Goal: Book appointment/travel/reservation

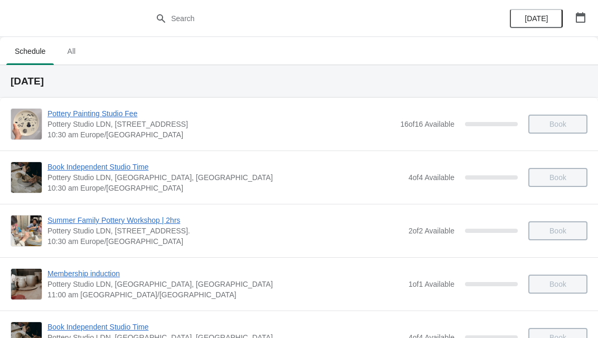
click at [85, 54] on span "All" at bounding box center [71, 51] width 26 height 19
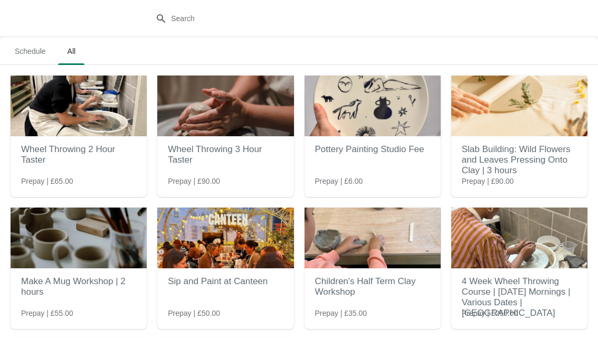
click at [379, 176] on div "Pottery Painting Studio Fee Prepay | £6.00" at bounding box center [373, 136] width 136 height 121
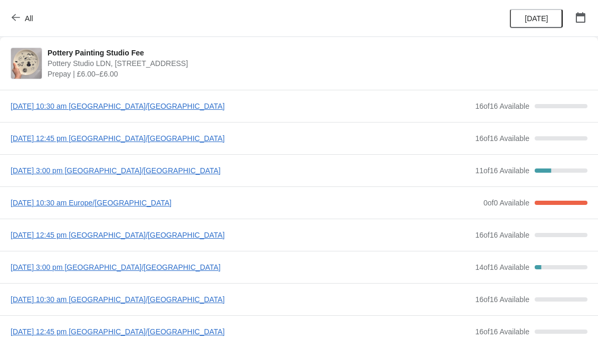
click at [174, 272] on span "[DATE] 3:00 pm [GEOGRAPHIC_DATA]/[GEOGRAPHIC_DATA]" at bounding box center [241, 267] width 460 height 11
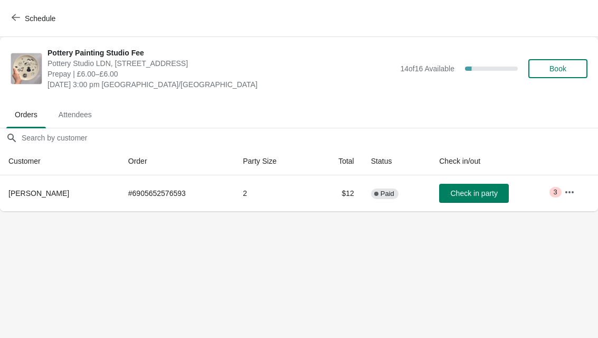
click at [574, 71] on span "Book" at bounding box center [558, 68] width 40 height 8
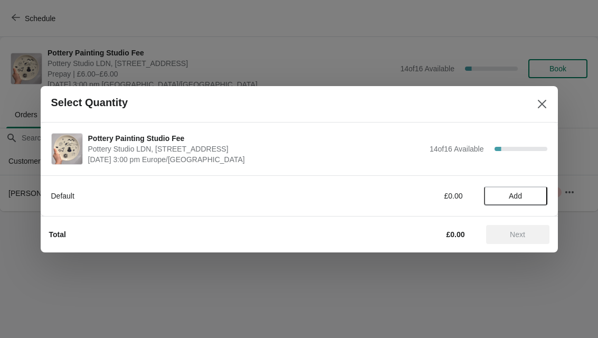
click at [530, 199] on span "Add" at bounding box center [516, 196] width 44 height 8
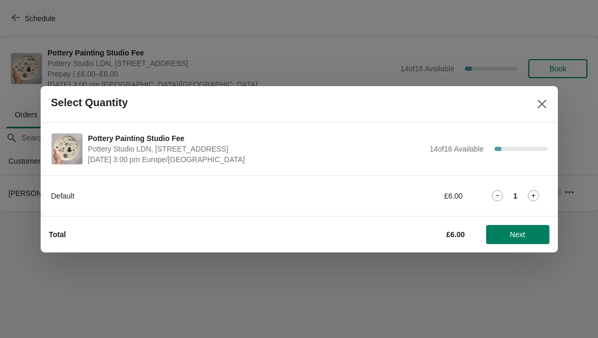
click at [537, 199] on icon at bounding box center [533, 195] width 11 height 11
click at [526, 234] on span "Next" at bounding box center [518, 234] width 46 height 8
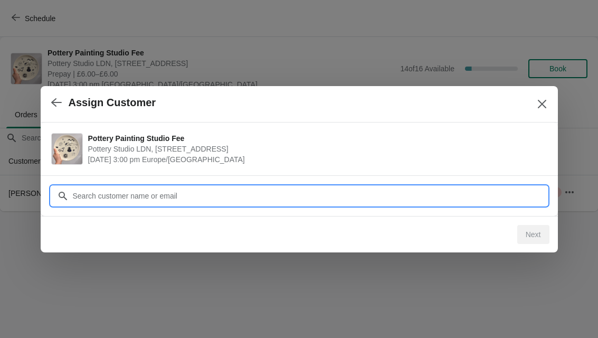
click at [223, 192] on input "Customer" at bounding box center [309, 195] width 475 height 19
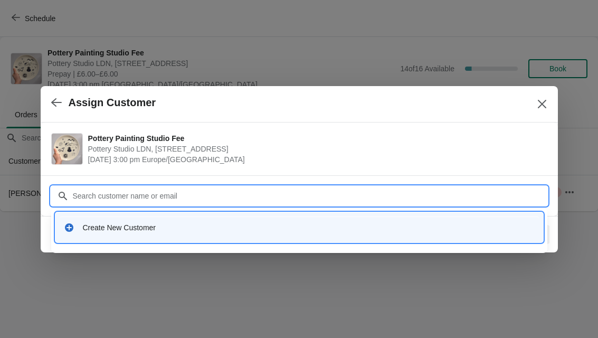
click at [260, 232] on div "Create New Customer" at bounding box center [309, 227] width 452 height 11
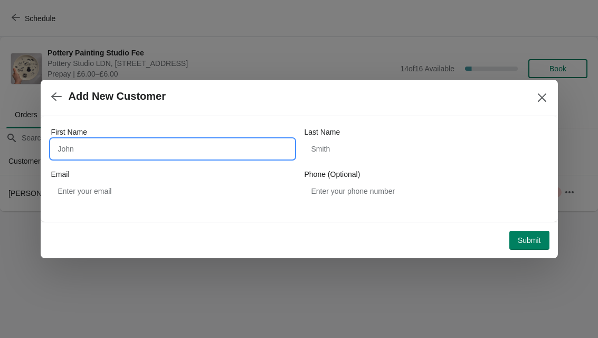
click at [233, 145] on input "First Name" at bounding box center [172, 148] width 243 height 19
type input "A"
type input "Naa-ashiokai"
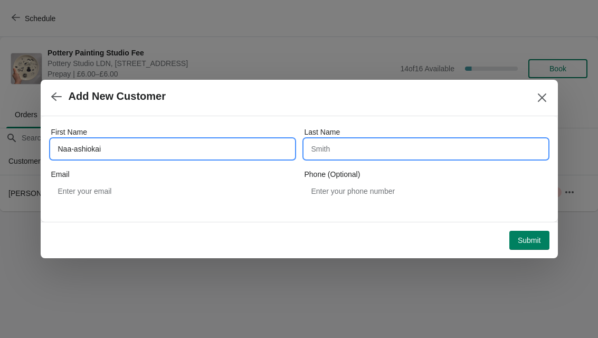
click at [458, 148] on input "Last Name" at bounding box center [426, 148] width 243 height 19
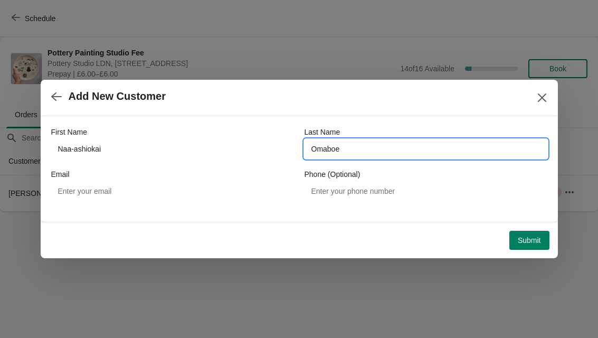
type input "Omaboe"
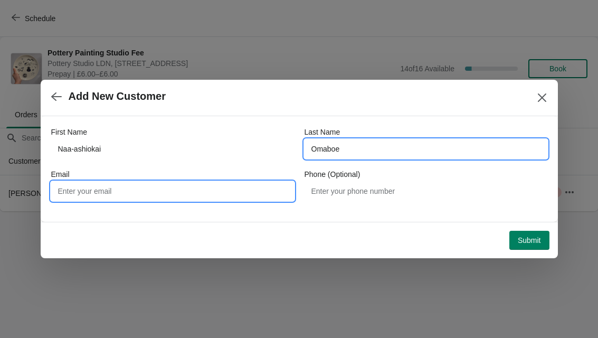
click at [78, 185] on input "Email" at bounding box center [172, 191] width 243 height 19
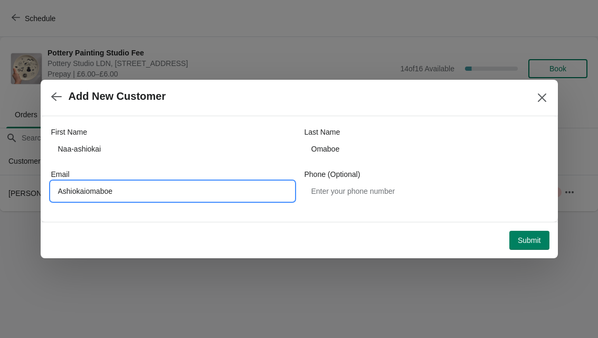
type input "Ashiokaiomaboe"
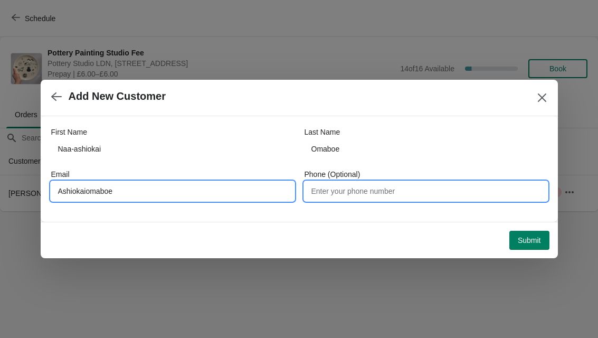
click at [451, 192] on input "Phone (Optional)" at bounding box center [426, 191] width 243 height 19
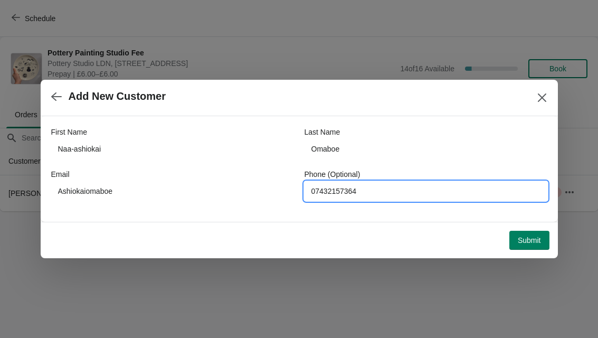
type input "07432157364"
click at [534, 240] on span "Submit" at bounding box center [529, 240] width 23 height 8
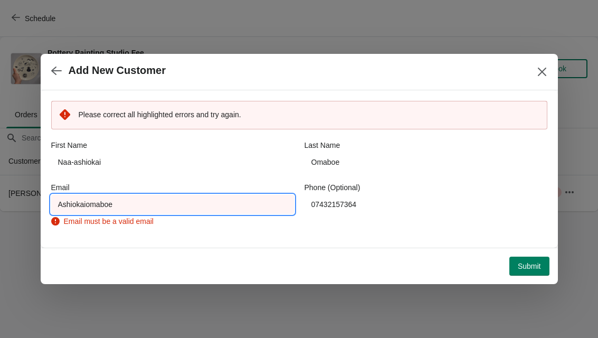
click at [265, 207] on input "Ashiokaiomaboe" at bounding box center [172, 204] width 243 height 19
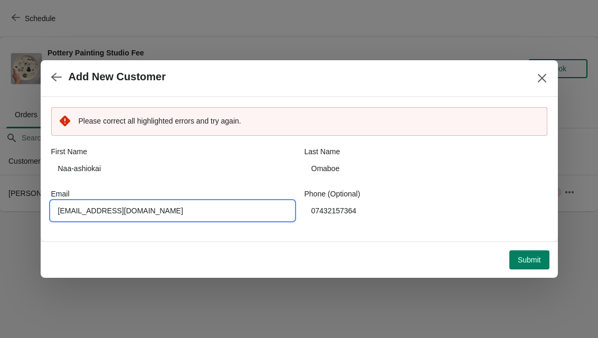
type input "[EMAIL_ADDRESS][DOMAIN_NAME]"
click at [529, 263] on span "Submit" at bounding box center [529, 260] width 23 height 8
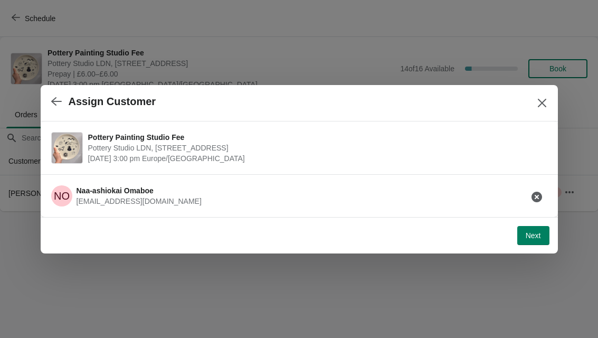
click at [524, 230] on button "Next" at bounding box center [534, 235] width 32 height 19
select select "Yes"
